Goal: Check status: Check status

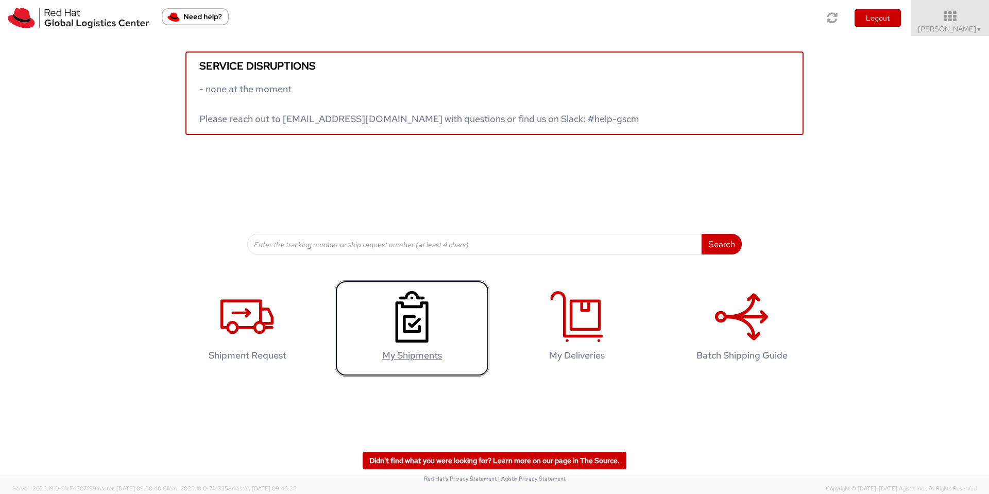
click at [407, 362] on link "My Shipments" at bounding box center [412, 328] width 154 height 96
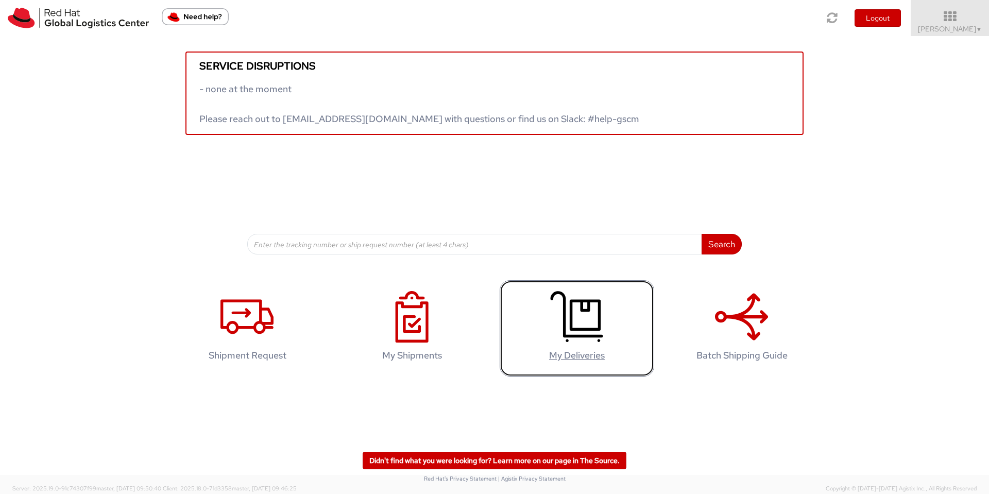
click at [592, 364] on link "My Deliveries" at bounding box center [577, 328] width 154 height 96
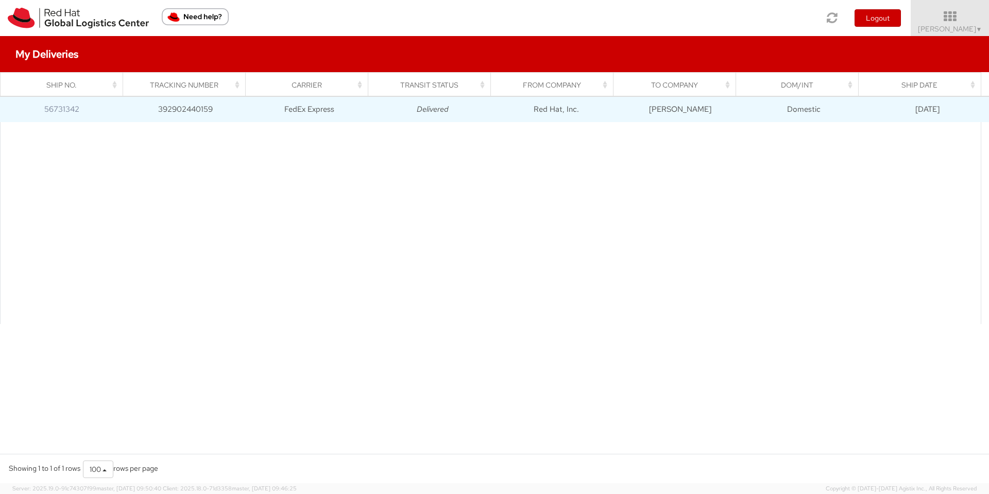
click at [511, 111] on td "Red Hat, Inc." at bounding box center [556, 109] width 124 height 26
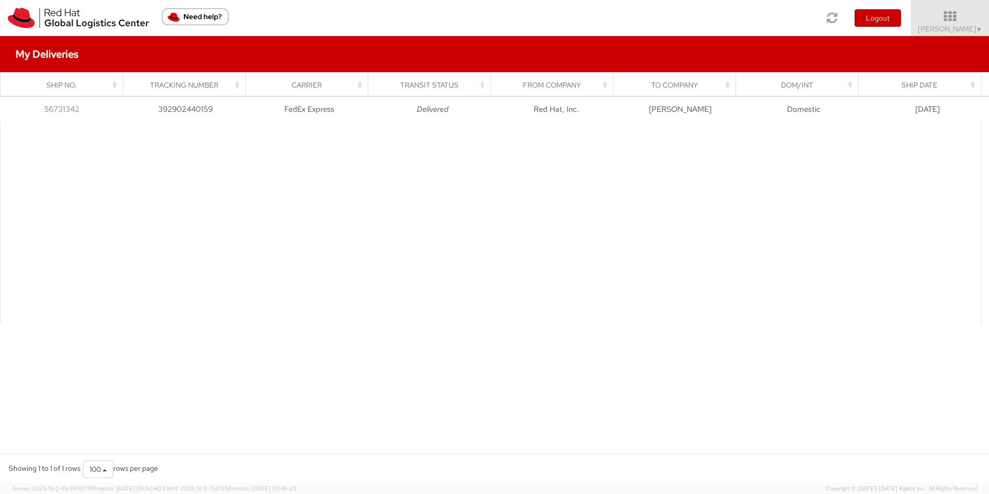
click at [271, 271] on div at bounding box center [490, 223] width 981 height 202
